Goal: Information Seeking & Learning: Understand process/instructions

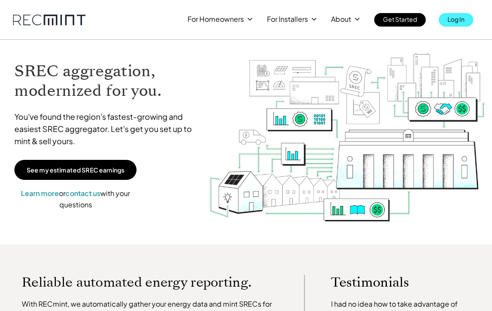
click at [452, 19] on p "Log In" at bounding box center [455, 19] width 17 height 12
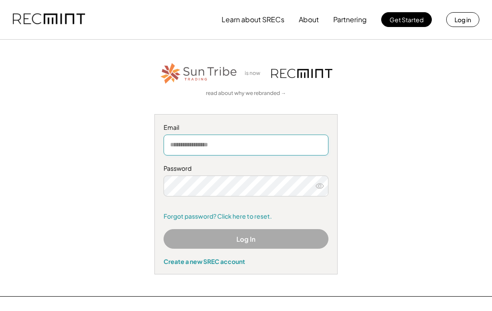
type input "**********"
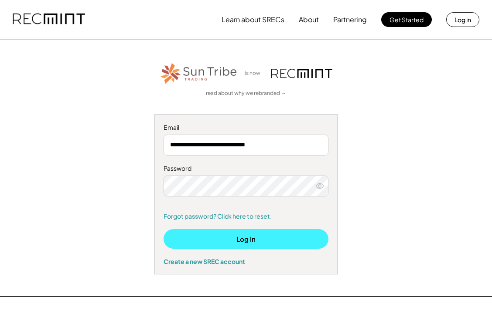
click at [248, 239] on button "Log In" at bounding box center [245, 239] width 165 height 20
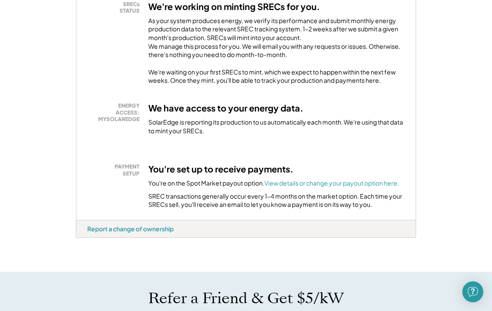
scroll to position [191, 0]
click at [303, 187] on font "View details or change your payout option here." at bounding box center [331, 183] width 135 height 8
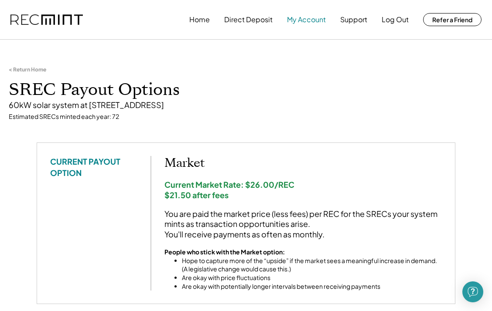
click at [305, 20] on button "My Account" at bounding box center [306, 19] width 39 height 17
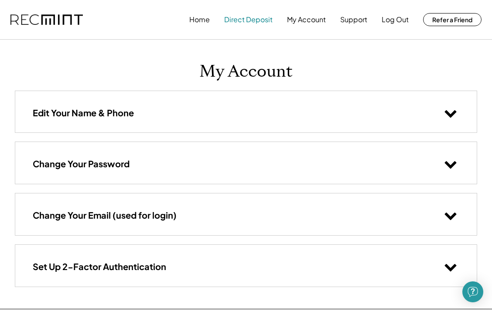
click at [253, 18] on button "Direct Deposit" at bounding box center [248, 19] width 48 height 17
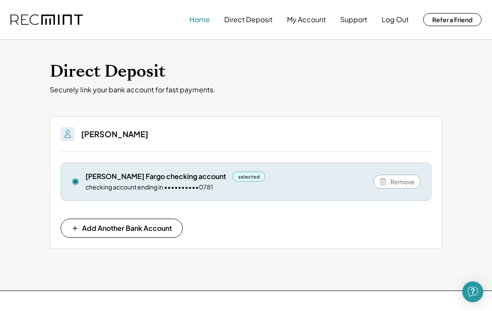
click at [201, 19] on button "Home" at bounding box center [199, 19] width 20 height 17
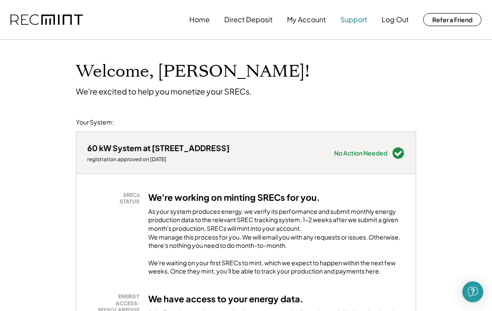
click at [355, 20] on button "Support" at bounding box center [353, 19] width 27 height 17
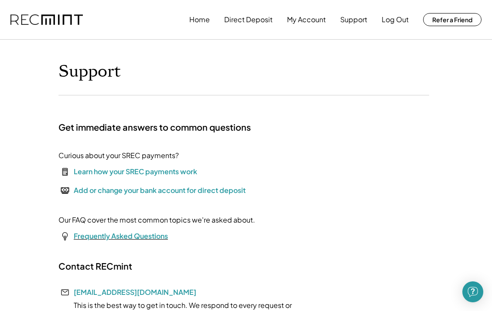
click at [109, 239] on font "Frequently Asked Questions" at bounding box center [121, 235] width 94 height 9
click at [127, 194] on div "Add or change your bank account for direct deposit" at bounding box center [160, 190] width 172 height 10
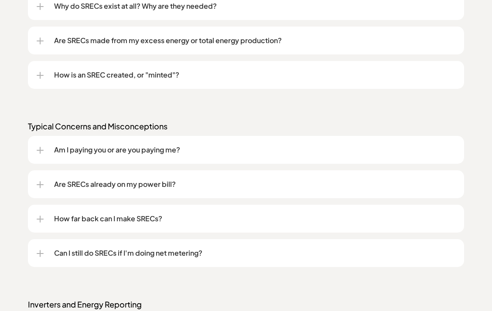
scroll to position [841, 0]
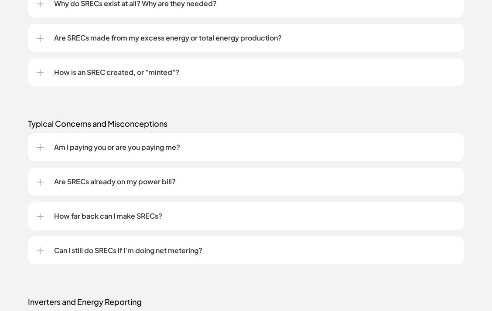
click at [40, 180] on div at bounding box center [40, 182] width 1 height 7
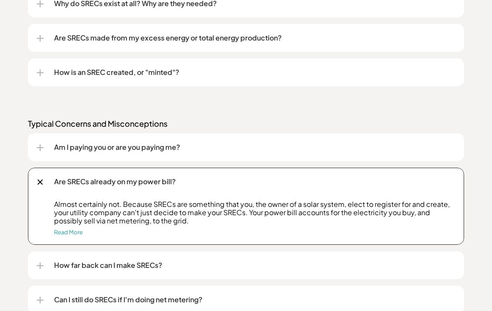
click at [39, 265] on div at bounding box center [40, 265] width 7 height 1
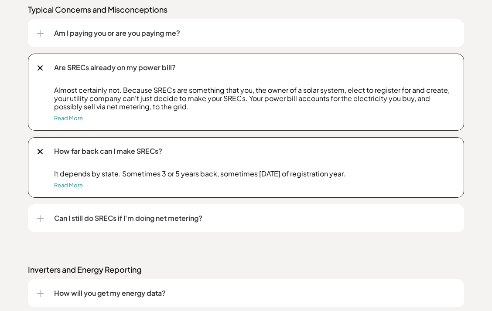
scroll to position [955, 0]
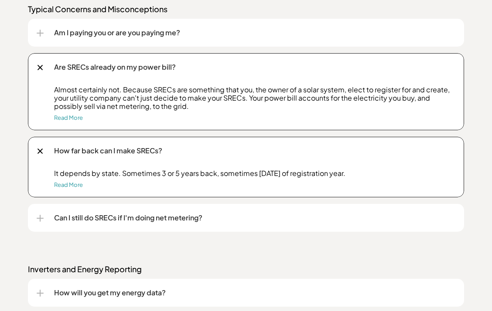
click at [40, 217] on div at bounding box center [40, 218] width 1 height 7
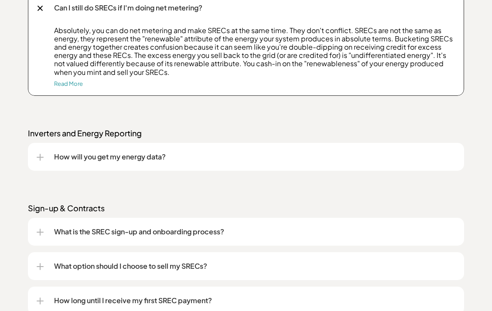
scroll to position [1166, 0]
click at [44, 155] on div "How will you get my energy data?" at bounding box center [246, 156] width 418 height 28
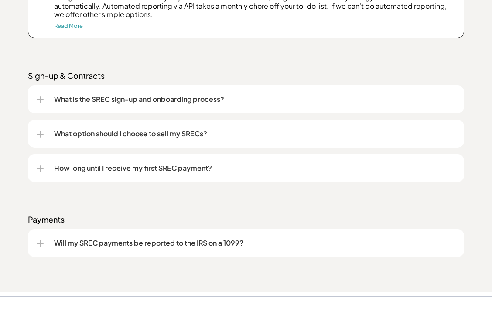
scroll to position [1358, 0]
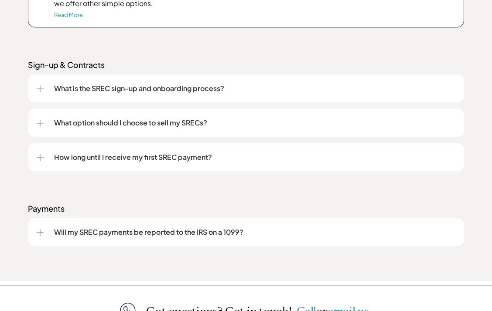
click at [40, 230] on div at bounding box center [40, 232] width 1 height 7
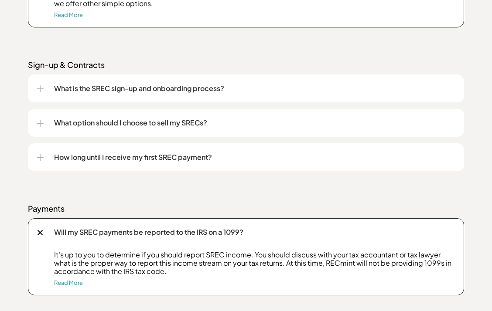
click at [41, 154] on div at bounding box center [40, 157] width 7 height 7
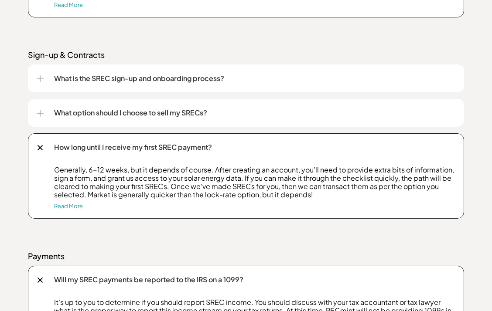
scroll to position [1368, 0]
click at [41, 79] on div at bounding box center [40, 79] width 7 height 1
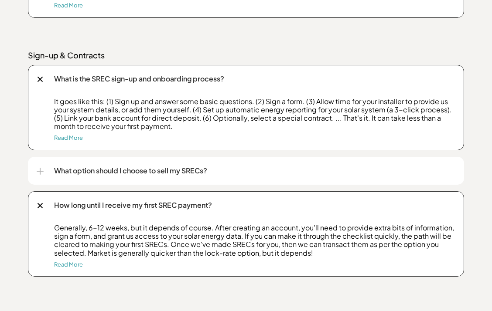
click at [38, 168] on div at bounding box center [40, 171] width 7 height 7
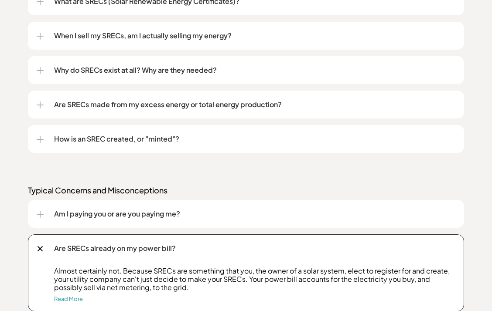
scroll to position [764, 0]
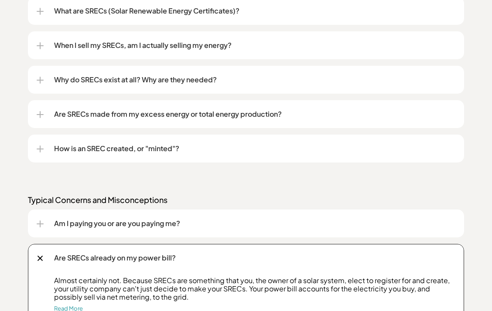
click at [41, 149] on div at bounding box center [40, 149] width 7 height 1
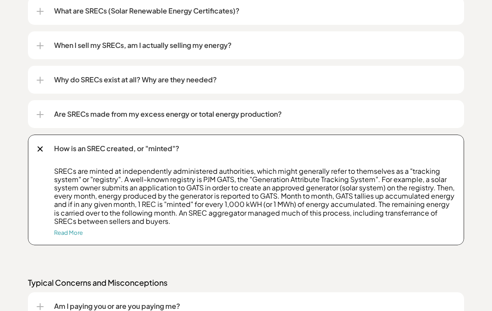
click at [39, 116] on div at bounding box center [40, 114] width 7 height 7
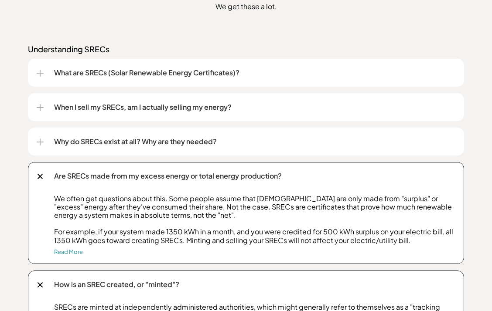
scroll to position [697, 0]
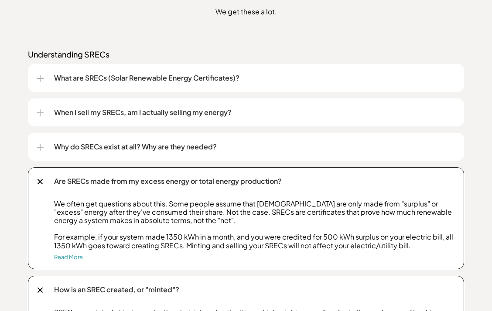
click at [42, 78] on div at bounding box center [40, 78] width 7 height 7
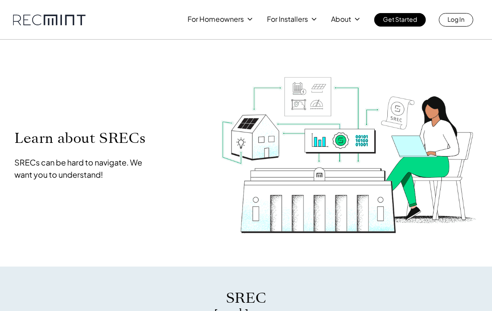
scroll to position [0, 0]
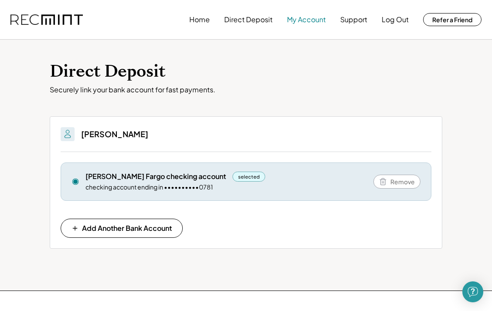
click at [307, 19] on button "My Account" at bounding box center [306, 19] width 39 height 17
